Goal: Find specific page/section: Find specific page/section

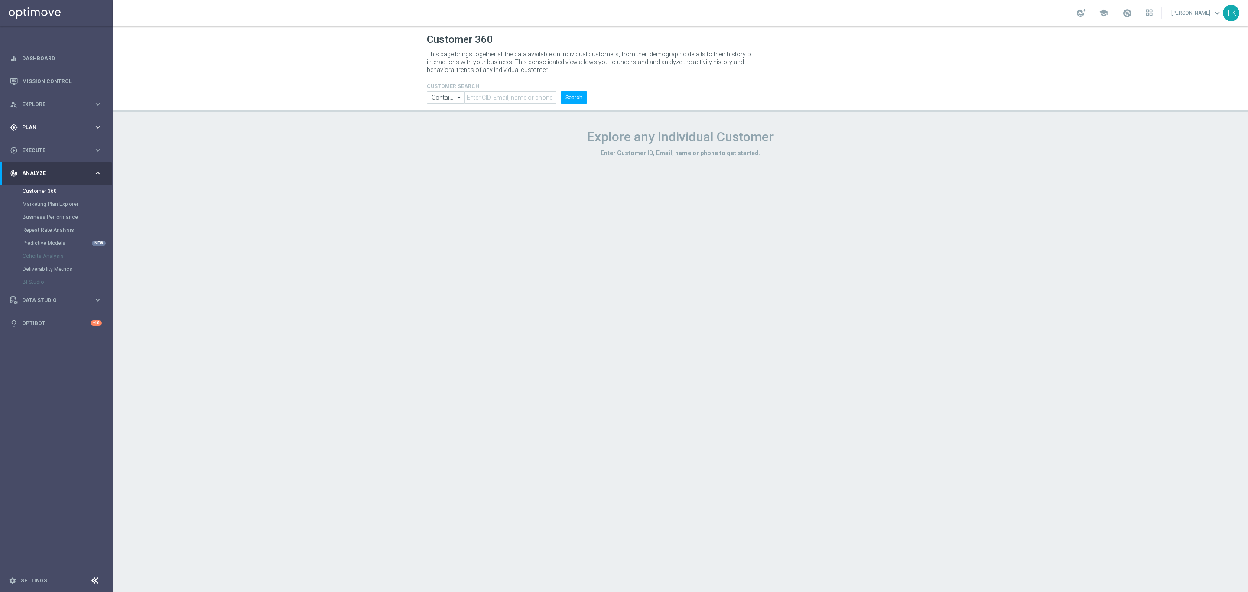
click at [32, 126] on span "Plan" at bounding box center [58, 127] width 72 height 5
click at [38, 170] on span "Templates" at bounding box center [54, 171] width 62 height 5
click at [34, 181] on link "Optimail" at bounding box center [58, 184] width 63 height 7
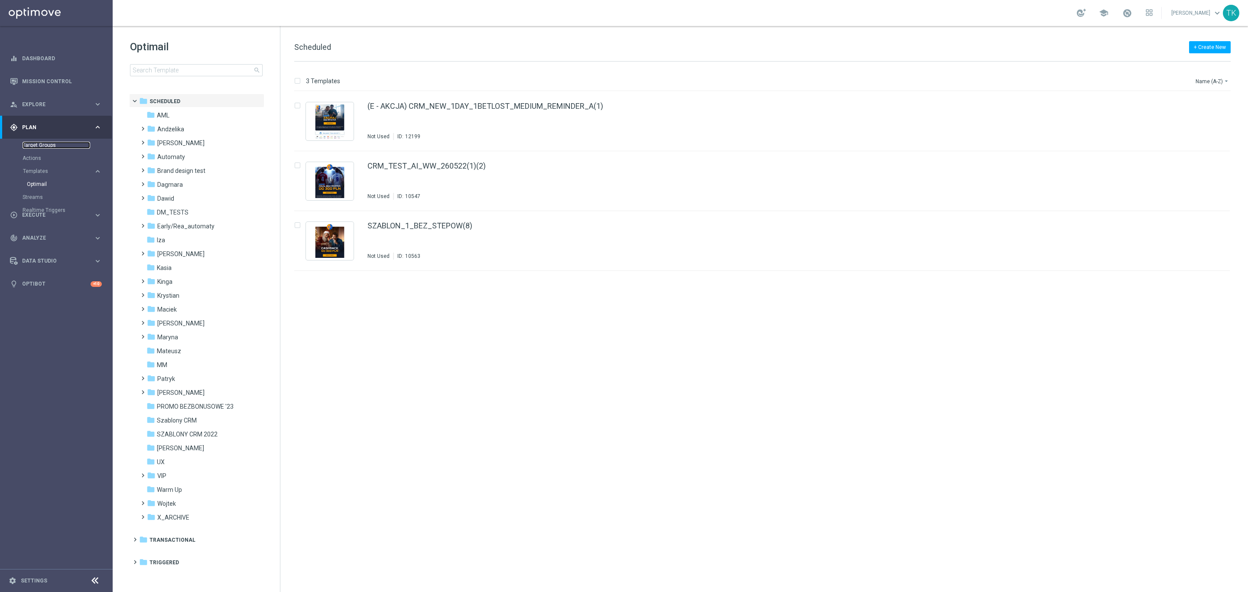
click at [36, 144] on link "Target Groups" at bounding box center [57, 145] width 68 height 7
